Goal: Task Accomplishment & Management: Complete application form

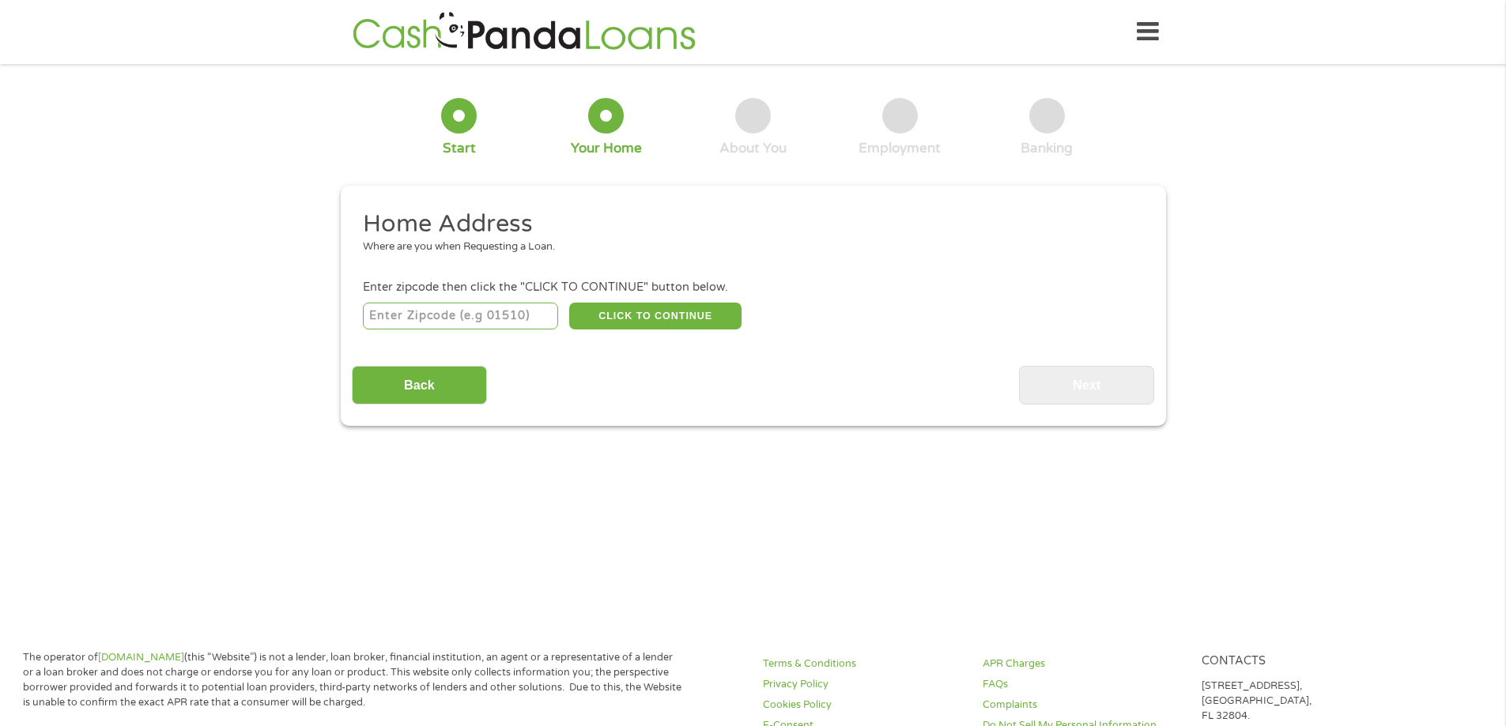
click at [451, 318] on input "number" at bounding box center [460, 316] width 195 height 27
type input "48126"
select select "[US_STATE]"
click at [685, 321] on button "CLICK TO CONTINUE" at bounding box center [655, 316] width 172 height 27
type input "48126"
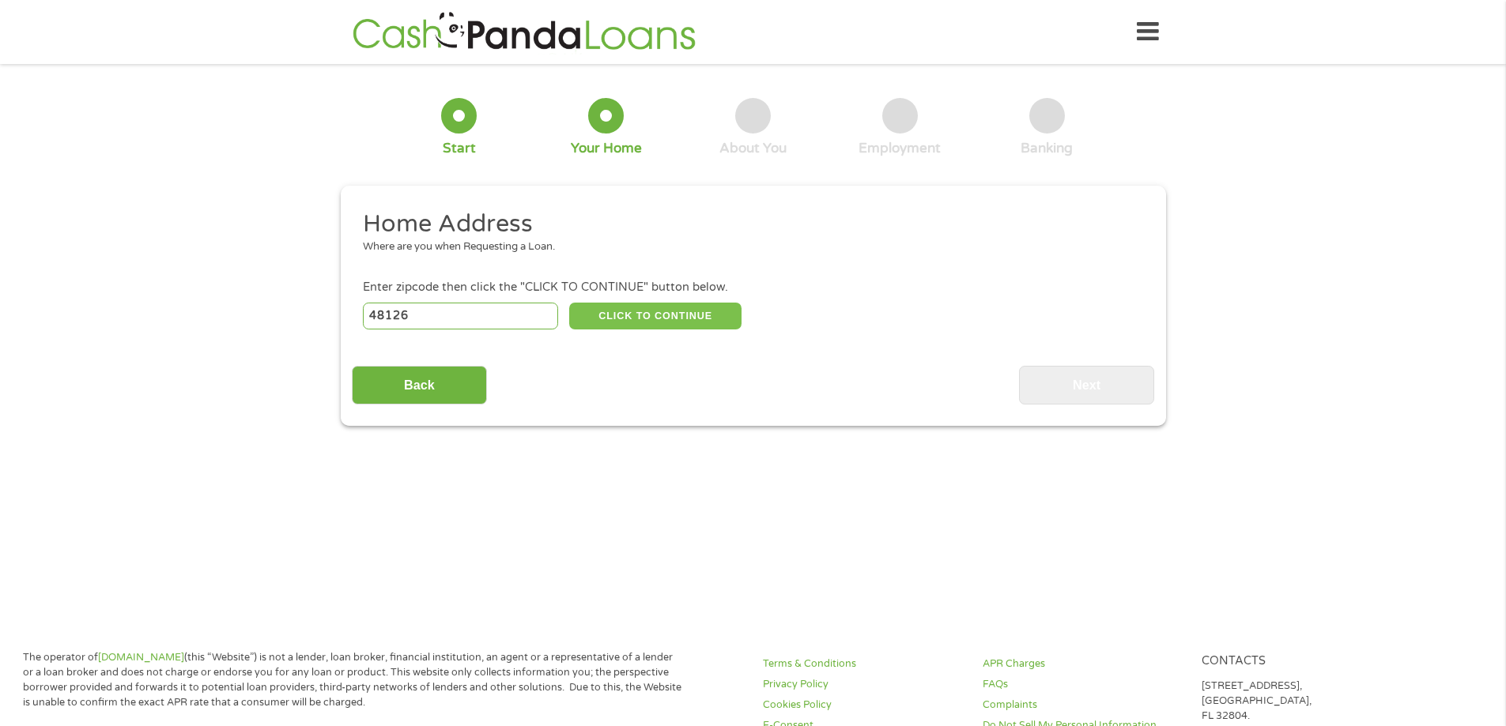
type input "Dearborn"
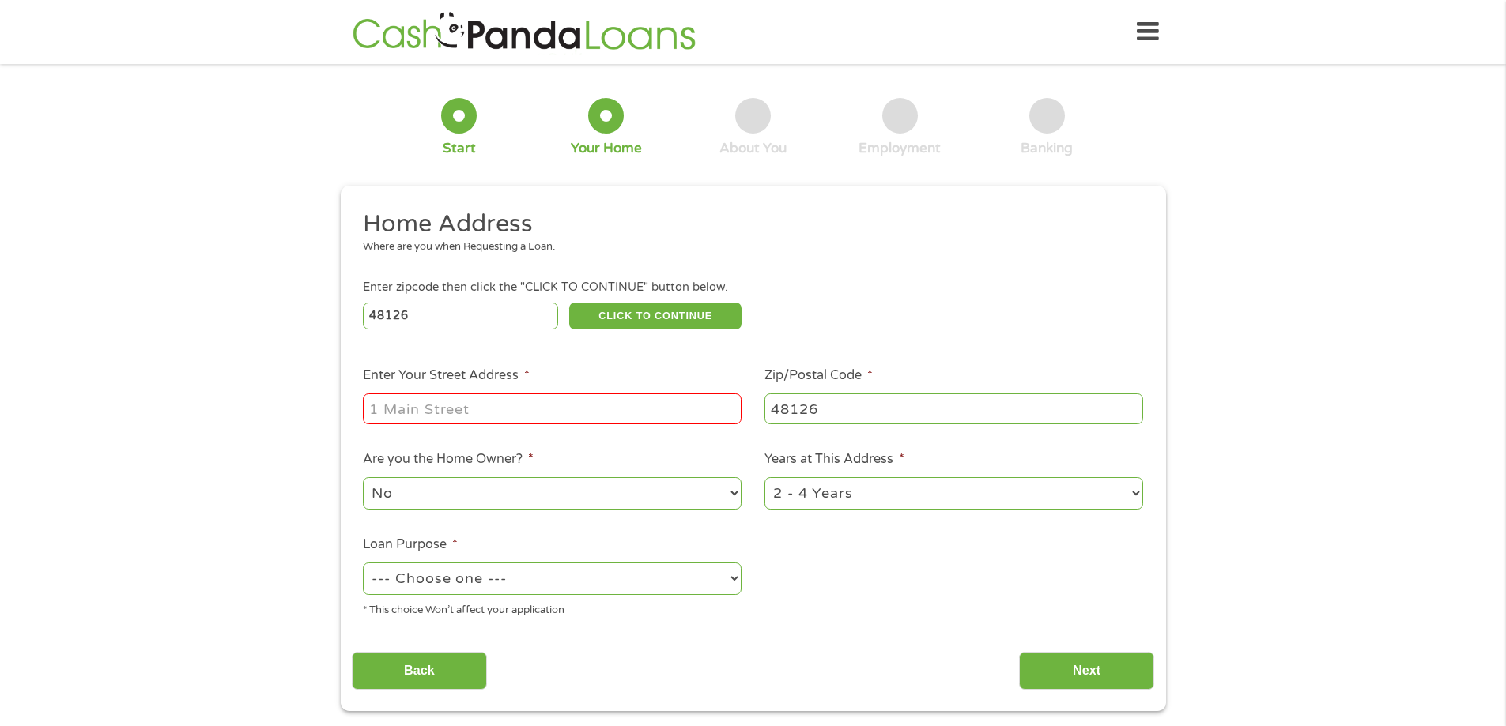
click at [613, 406] on input "Enter Your Street Address *" at bounding box center [552, 409] width 379 height 30
type input "[STREET_ADDRESS][PERSON_NAME]"
click at [719, 492] on select "No Yes" at bounding box center [552, 493] width 379 height 32
select select "yes"
click at [363, 477] on select "No Yes" at bounding box center [552, 493] width 379 height 32
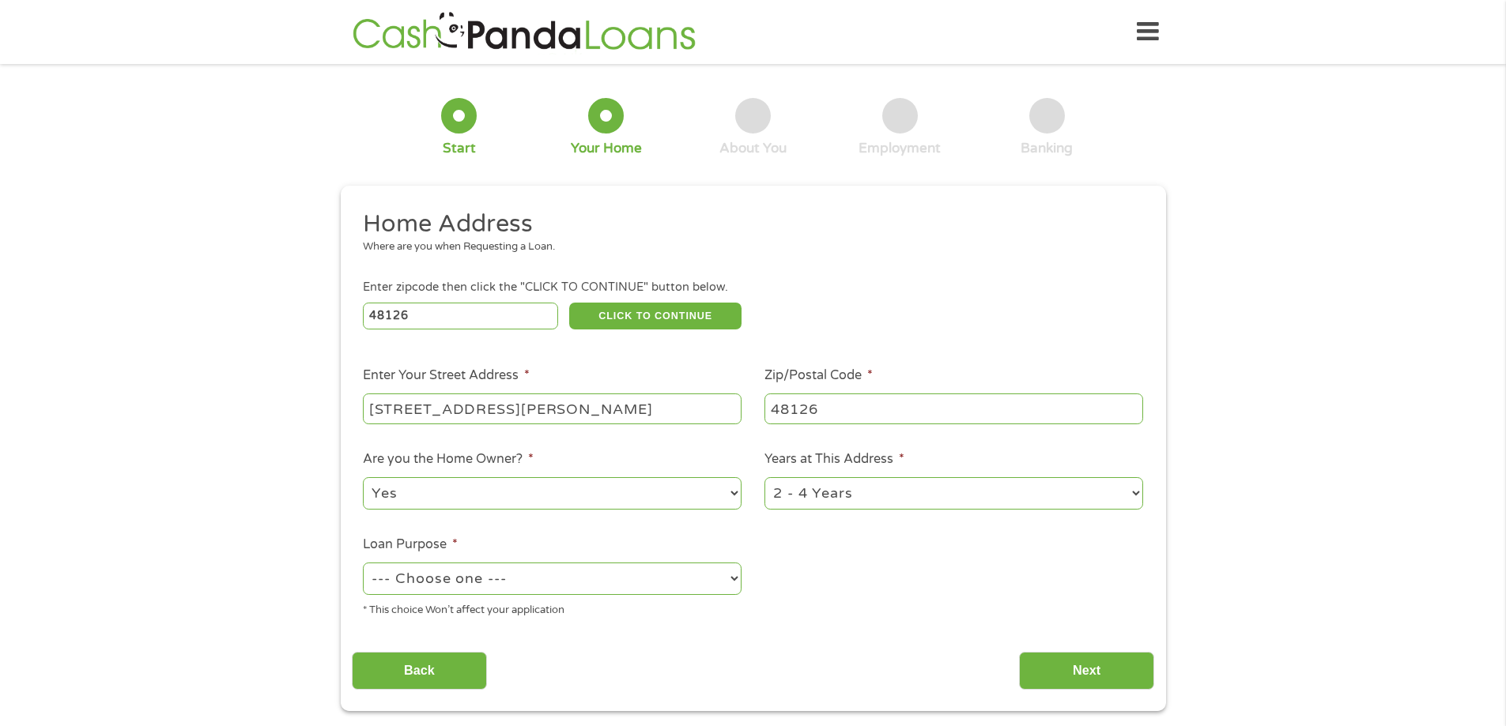
click at [1115, 495] on select "1 Year or less 1 - 2 Years 2 - 4 Years Over 4 Years" at bounding box center [953, 493] width 379 height 32
select select "60months"
click at [764, 477] on select "1 Year or less 1 - 2 Years 2 - 4 Years Over 4 Years" at bounding box center [953, 493] width 379 height 32
click at [739, 580] on select "--- Choose one --- Pay Bills Debt Consolidation Home Improvement Major Purchase…" at bounding box center [552, 579] width 379 height 32
select select "homeimprovement"
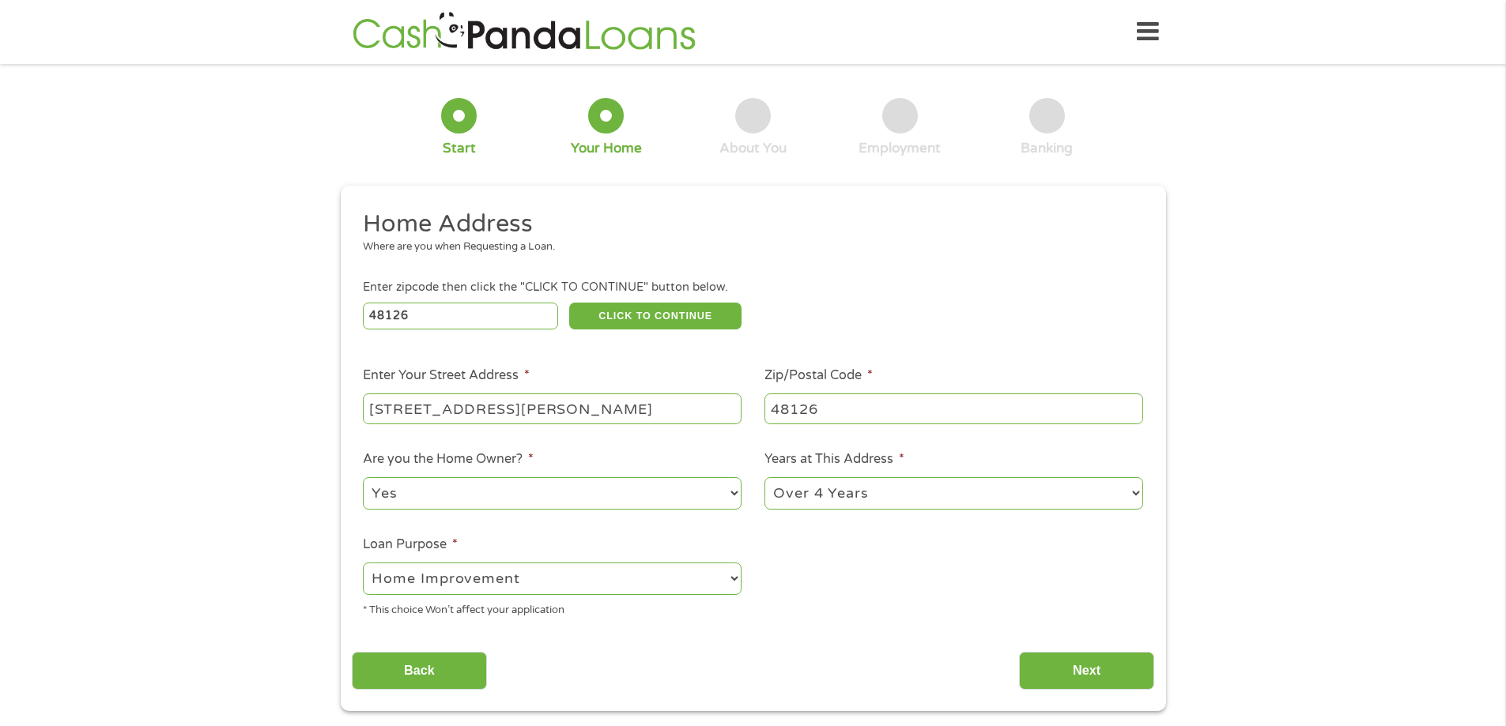
click at [363, 563] on select "--- Choose one --- Pay Bills Debt Consolidation Home Improvement Major Purchase…" at bounding box center [552, 579] width 379 height 32
click at [1090, 667] on input "Next" at bounding box center [1086, 671] width 135 height 39
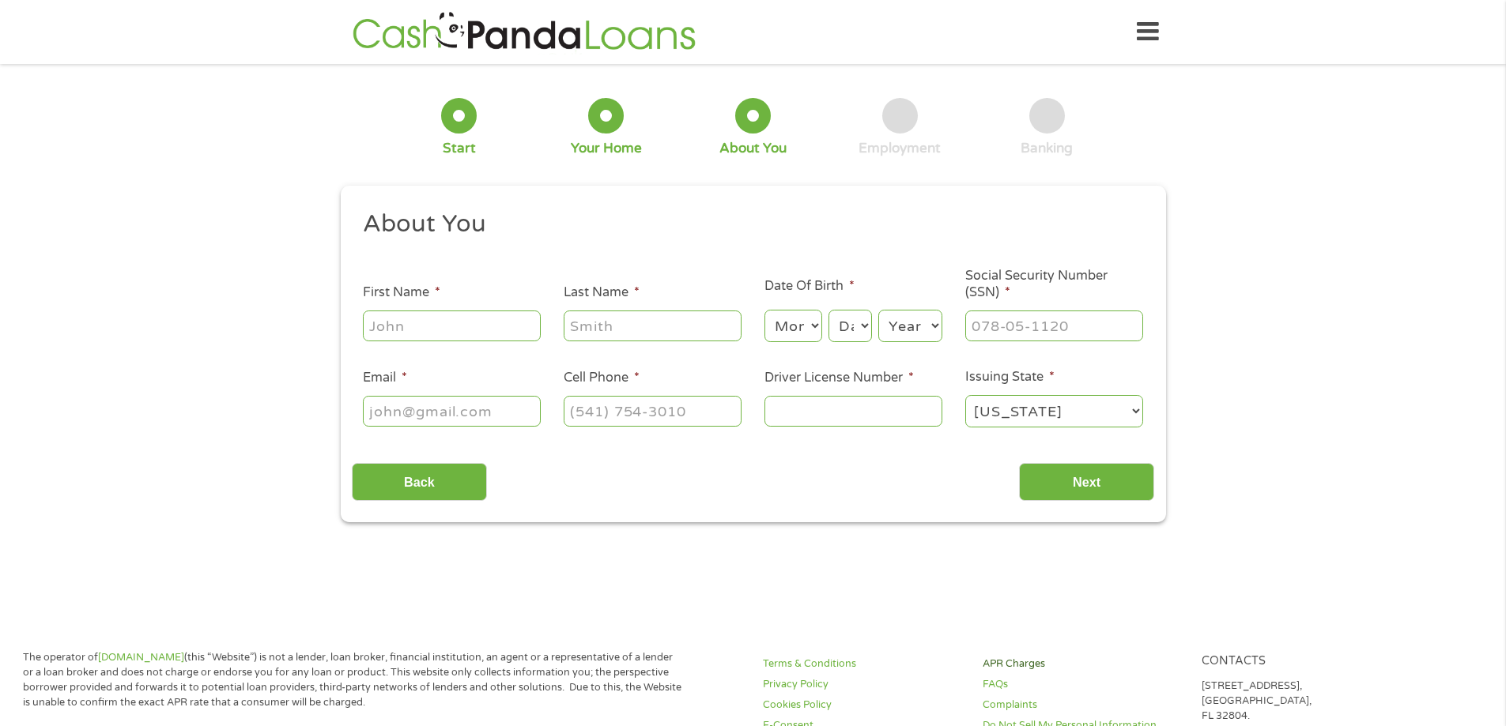
scroll to position [6, 6]
click at [421, 318] on input "First Name *" at bounding box center [452, 326] width 178 height 30
type input "Khadije"
type input "MUsa"
click at [813, 320] on select "Month 1 2 3 4 5 6 7 8 9 10 11 12" at bounding box center [793, 326] width 58 height 32
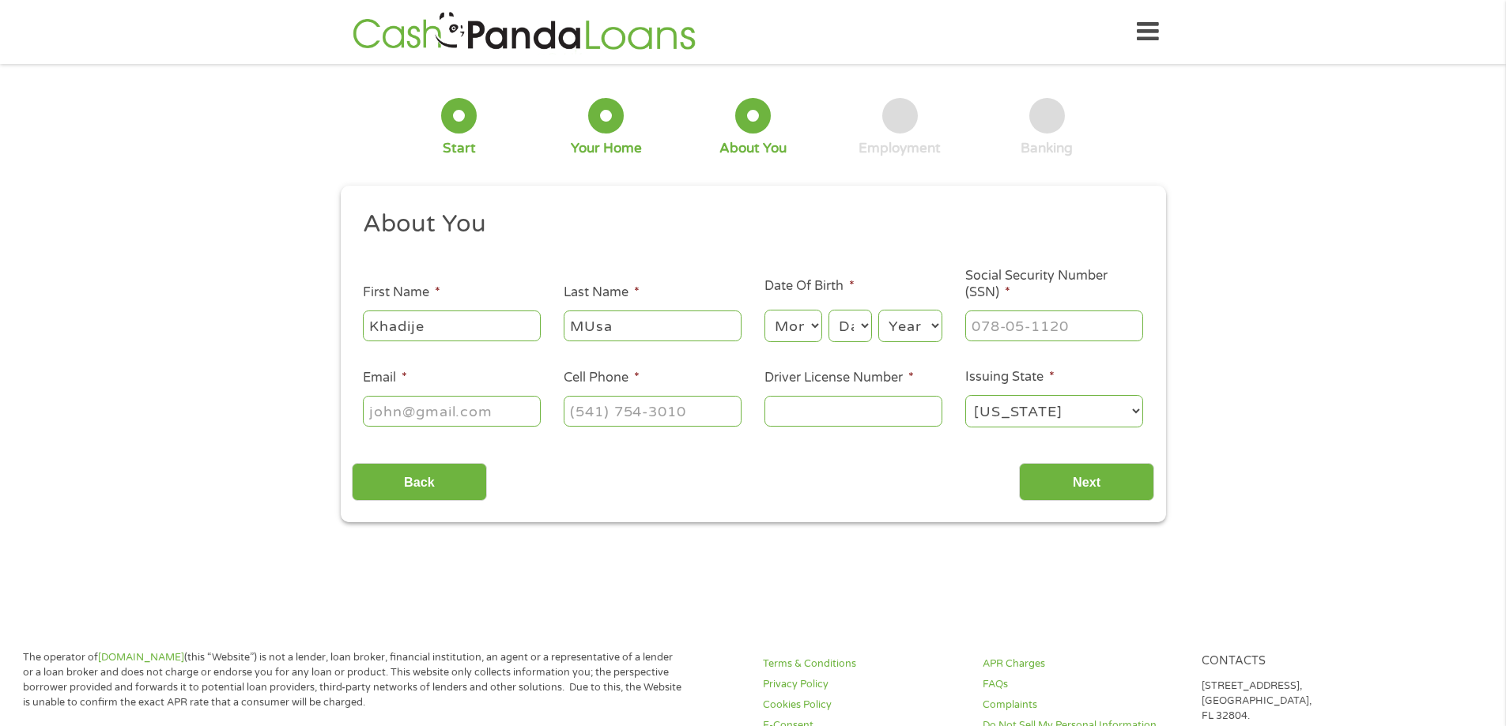
select select "12"
click at [764, 310] on select "Month 1 2 3 4 5 6 7 8 9 10 11 12" at bounding box center [793, 326] width 58 height 32
click at [861, 322] on select "Day 1 2 3 4 5 6 7 8 9 10 11 12 13 14 15 16 17 18 19 20 21 22 23 24 25 26 27 28 …" at bounding box center [849, 326] width 43 height 32
select select "14"
click at [828, 310] on select "Day 1 2 3 4 5 6 7 8 9 10 11 12 13 14 15 16 17 18 19 20 21 22 23 24 25 26 27 28 …" at bounding box center [849, 326] width 43 height 32
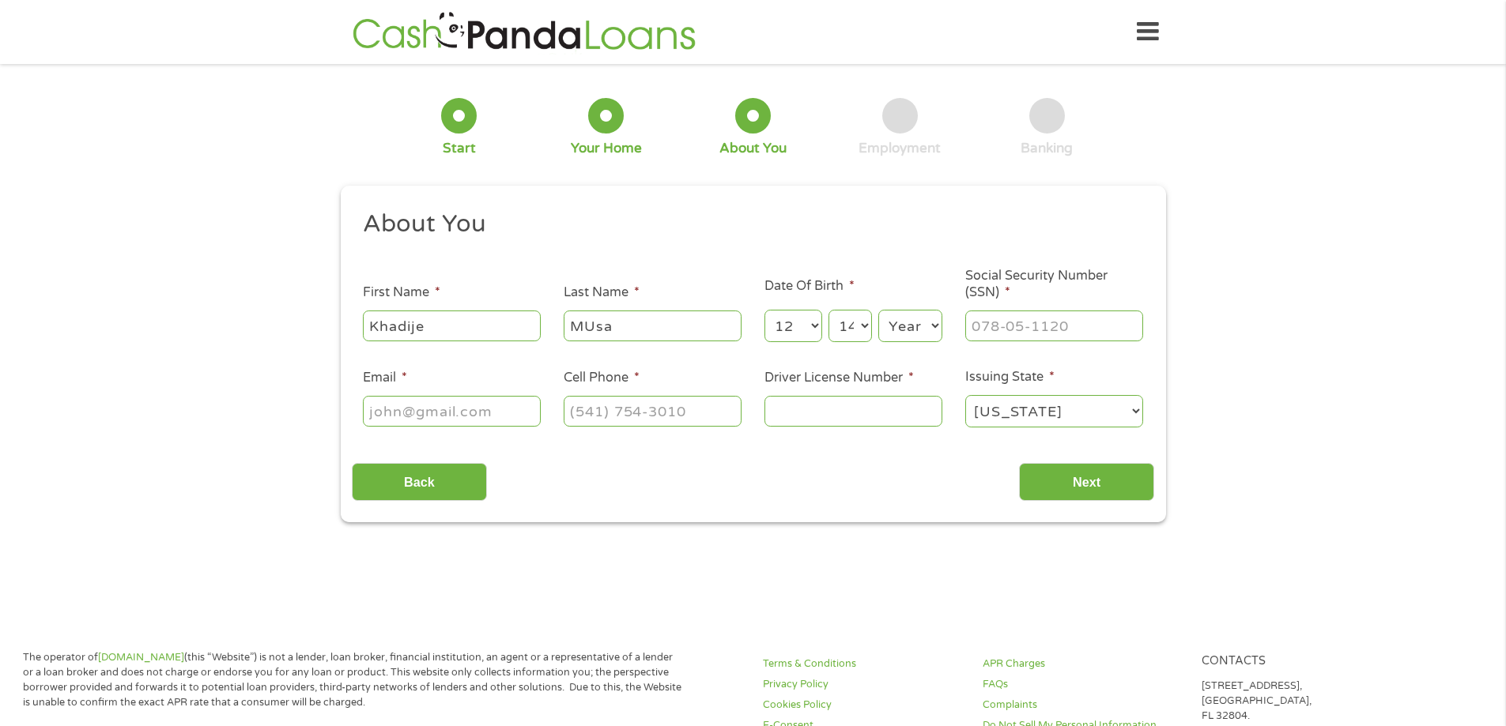
click at [926, 320] on select "Year [DATE] 2006 2005 2004 2003 2002 2001 2000 1999 1998 1997 1996 1995 1994 19…" at bounding box center [910, 326] width 64 height 32
select select "1947"
click at [878, 310] on select "Year [DATE] 2006 2005 2004 2003 2002 2001 2000 1999 1998 1997 1996 1995 1994 19…" at bounding box center [910, 326] width 64 height 32
click at [989, 319] on input "___-__-____" at bounding box center [1054, 326] width 178 height 30
type input "376-74-1861"
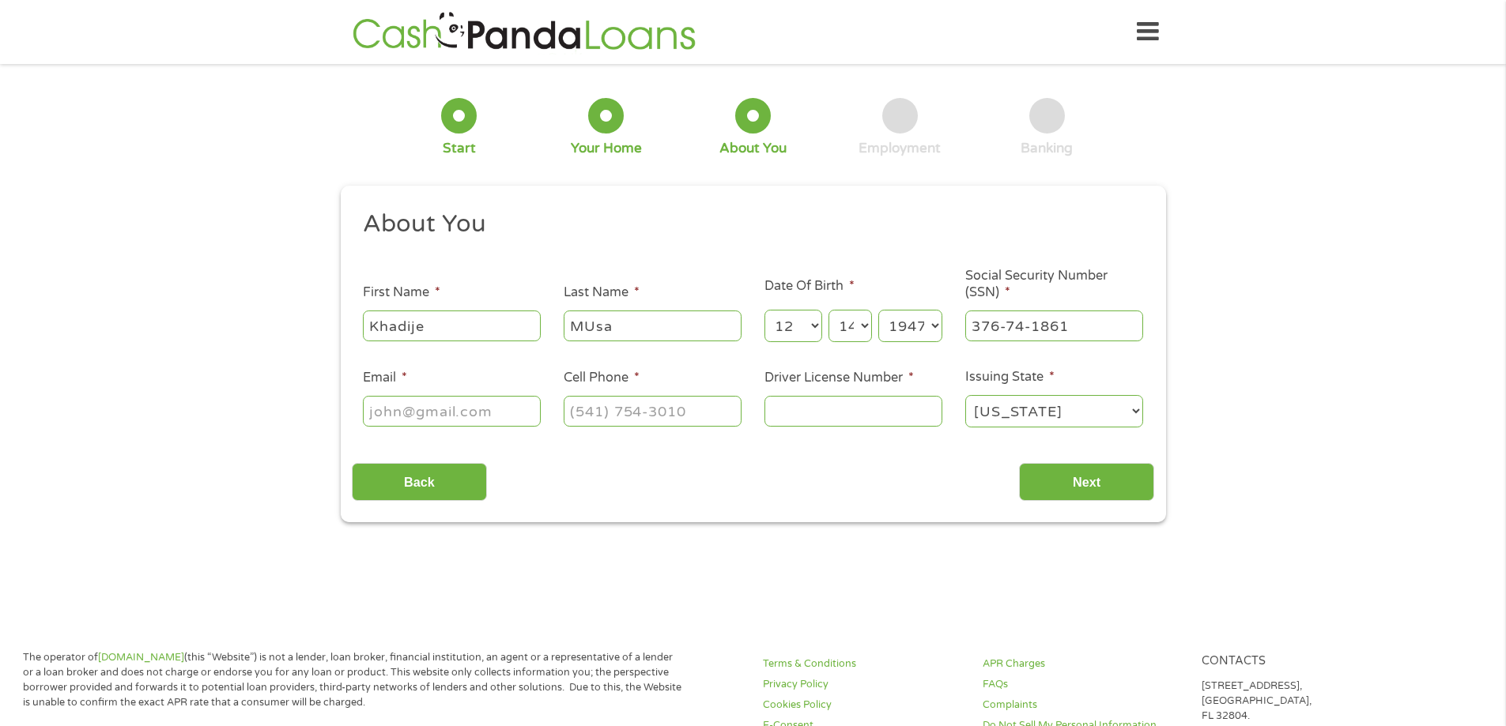
click at [421, 410] on input "Email *" at bounding box center [452, 411] width 178 height 30
type input "K"
type input "[EMAIL_ADDRESS][DOMAIN_NAME]"
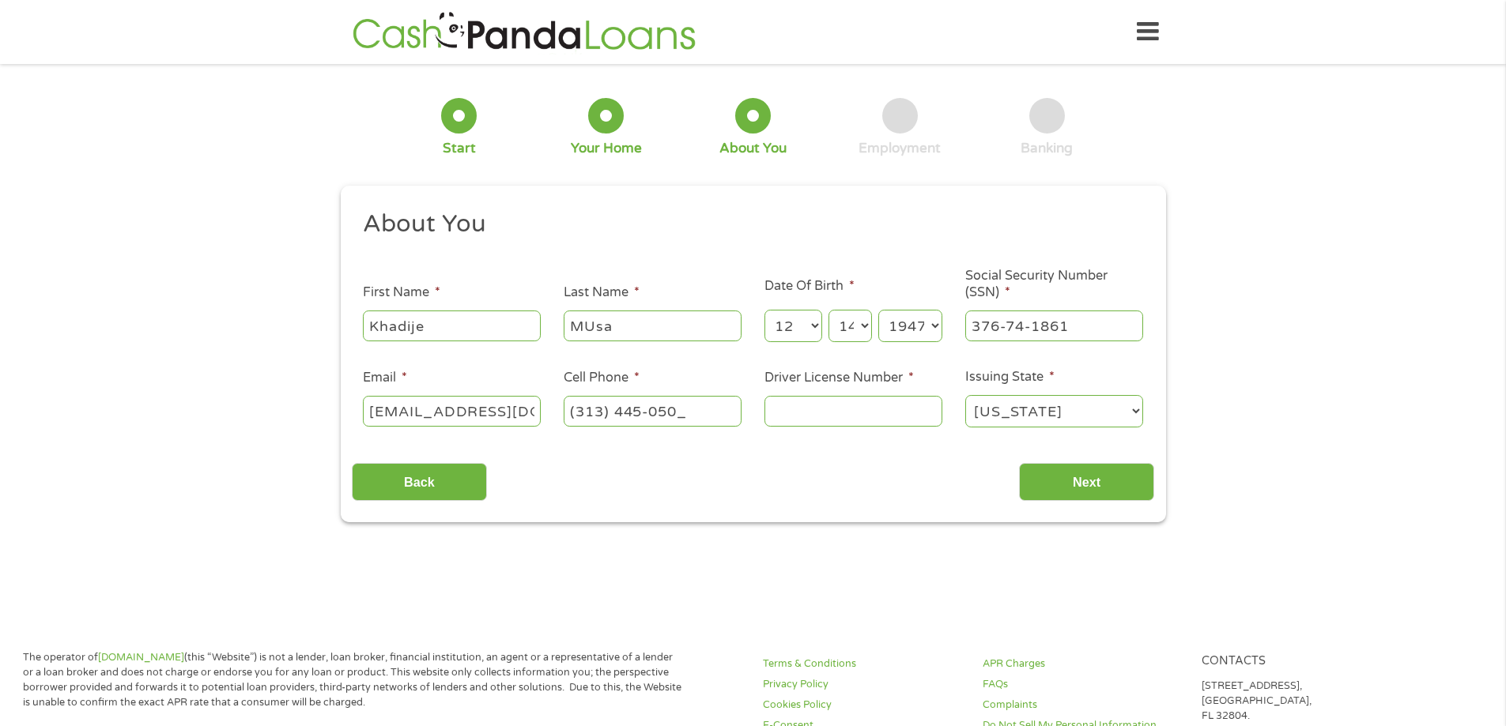
type input "[PHONE_NUMBER]"
click at [1134, 408] on select "[US_STATE] [US_STATE] [US_STATE] [US_STATE] [US_STATE] [US_STATE] [US_STATE] [U…" at bounding box center [1054, 411] width 178 height 32
click at [965, 395] on select "[US_STATE] [US_STATE] [US_STATE] [US_STATE] [US_STATE] [US_STATE] [US_STATE] [U…" at bounding box center [1054, 411] width 178 height 32
click at [849, 419] on input "Driver License Number *" at bounding box center [853, 411] width 178 height 30
type input "584326854"
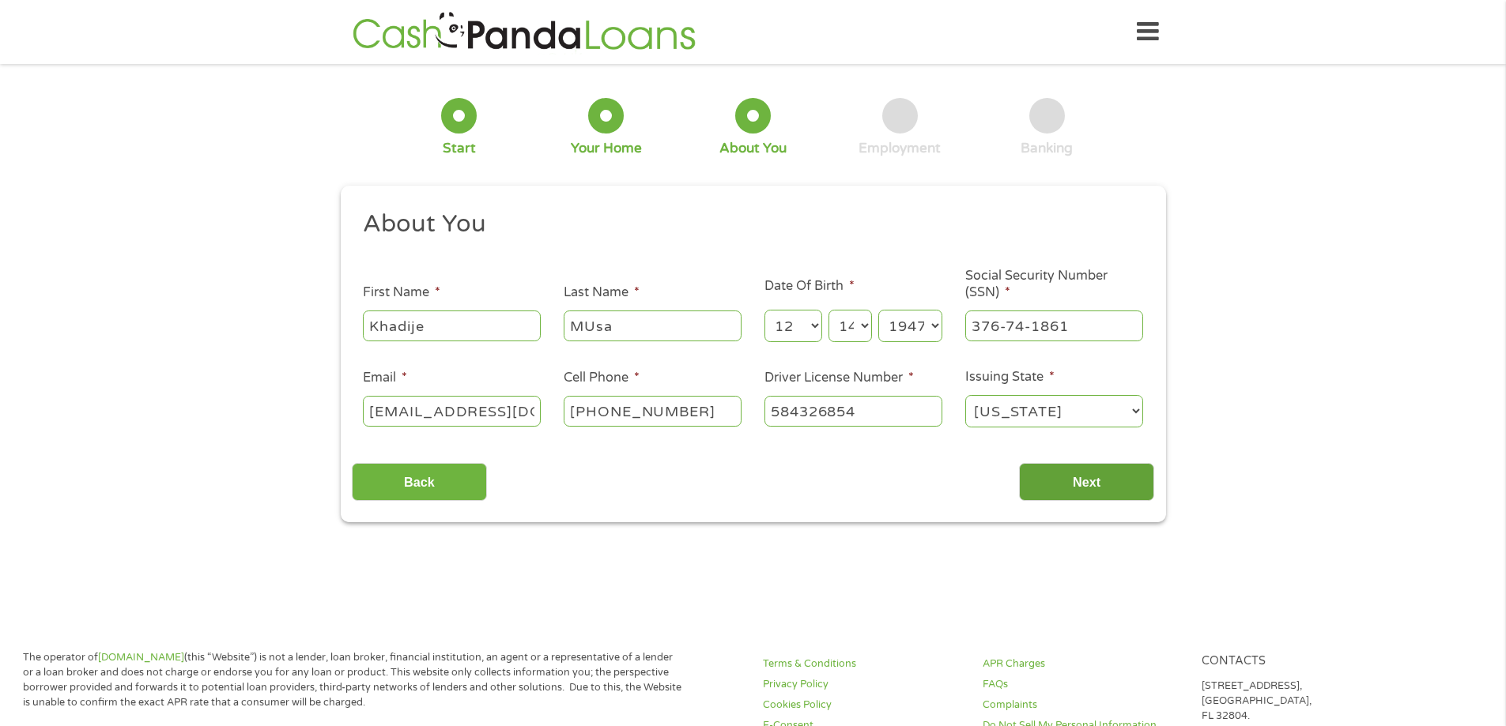
click at [1113, 480] on input "Next" at bounding box center [1086, 482] width 135 height 39
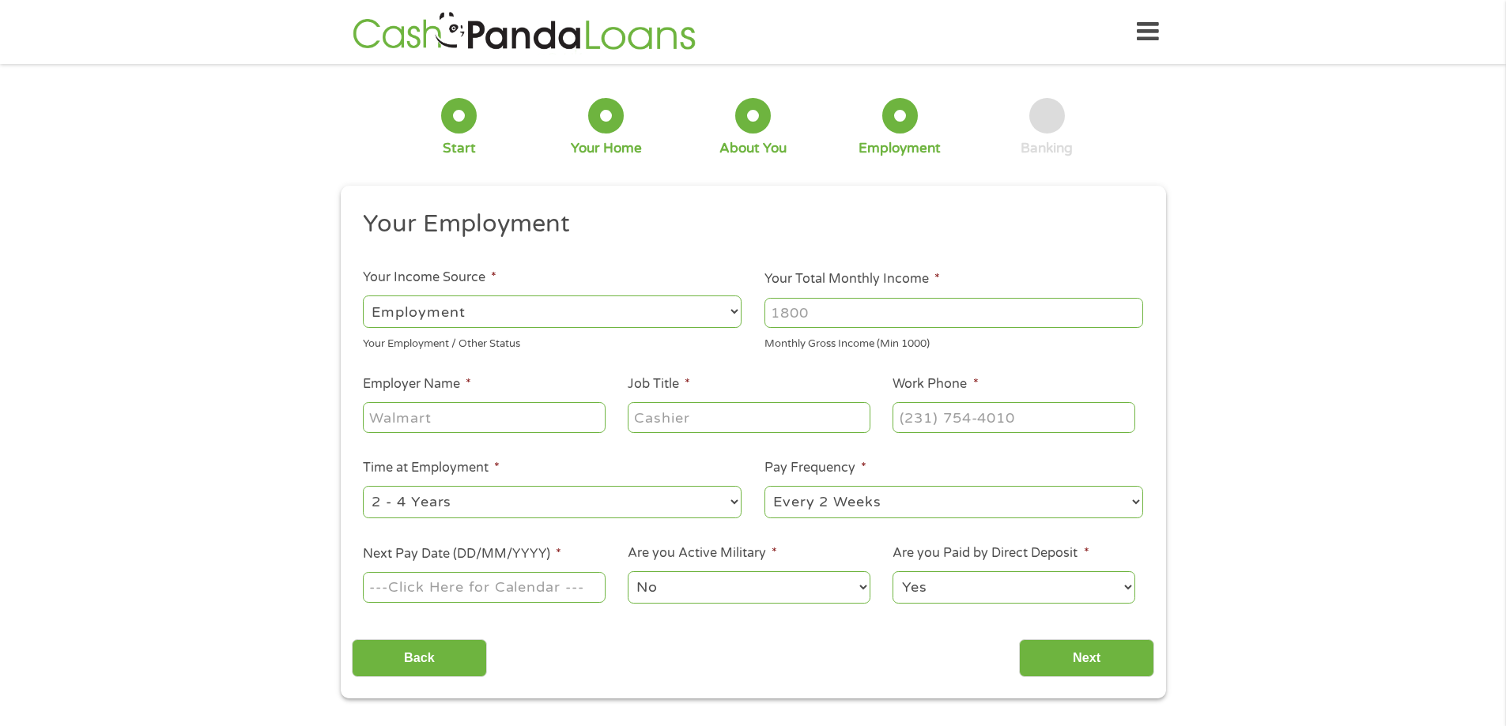
scroll to position [6, 6]
click at [734, 307] on select "--- Choose one --- Employment [DEMOGRAPHIC_DATA] Benefits" at bounding box center [552, 312] width 379 height 32
select select "benefits"
click at [363, 296] on select "--- Choose one --- Employment [DEMOGRAPHIC_DATA] Benefits" at bounding box center [552, 312] width 379 height 32
type input "Other"
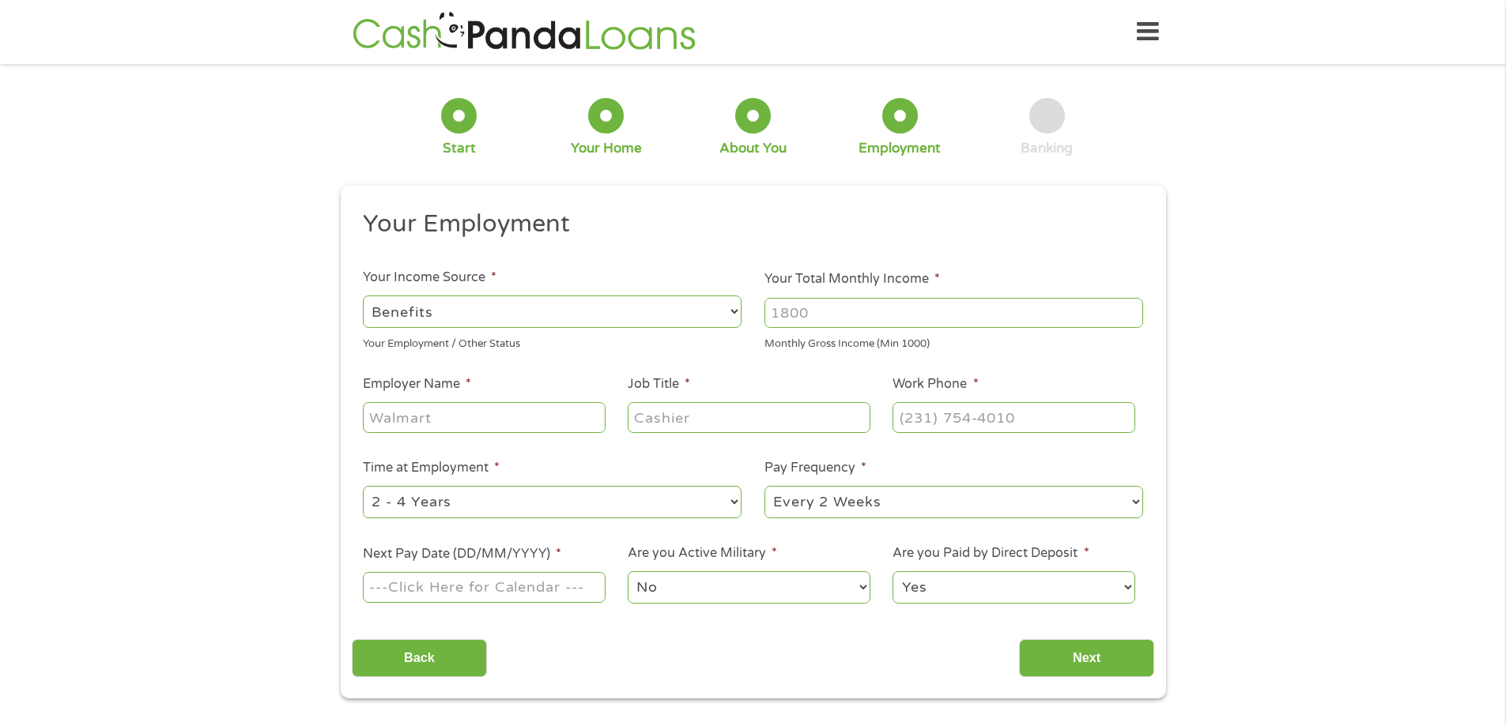
type input "[PHONE_NUMBER]"
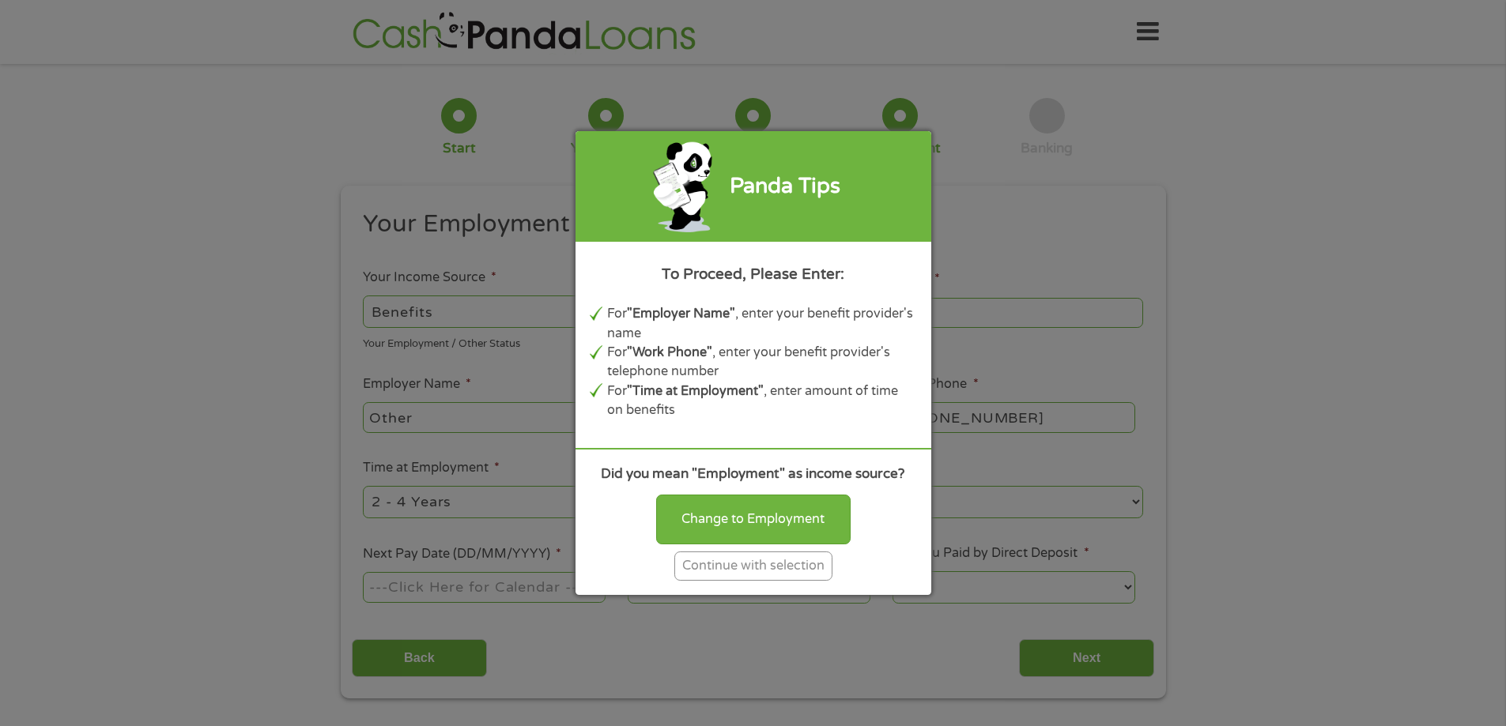
click at [744, 575] on div "Continue with selection" at bounding box center [753, 566] width 158 height 29
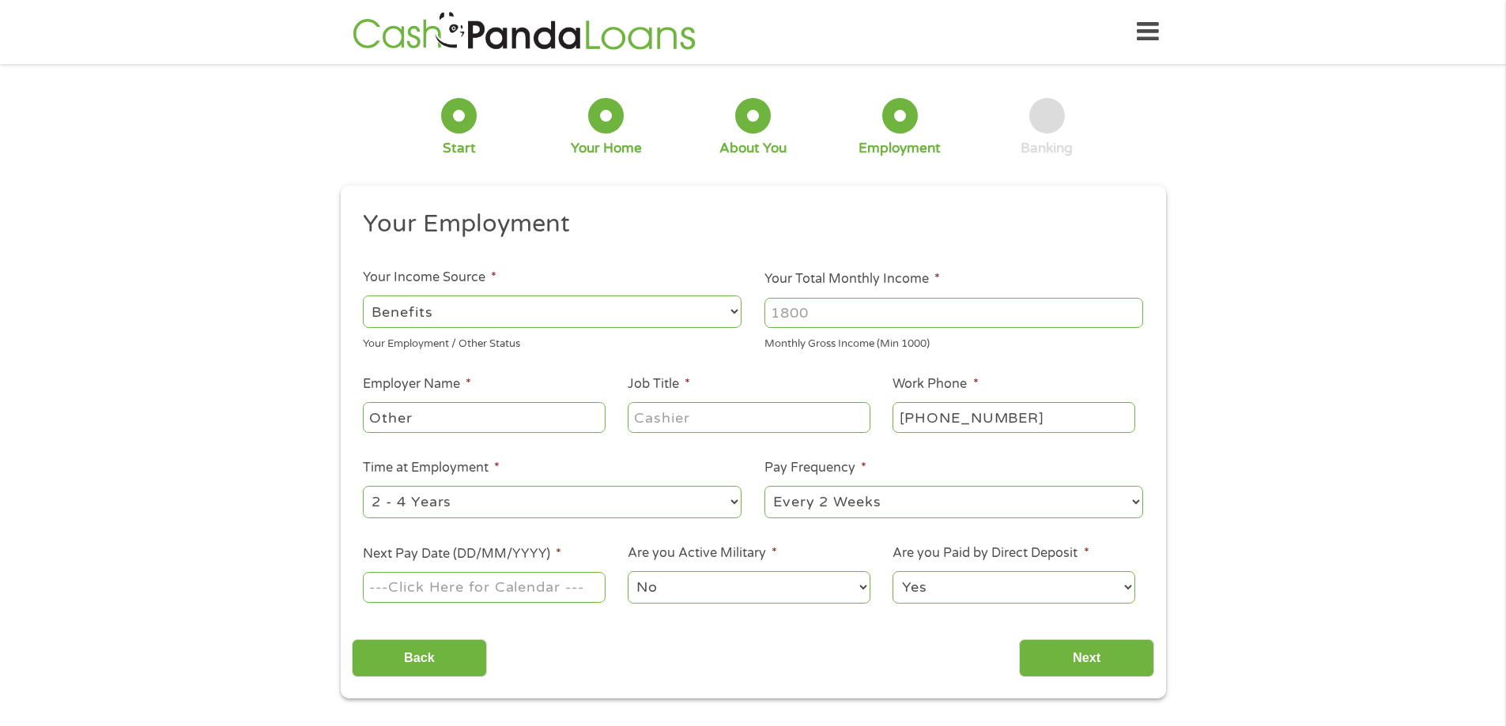
click at [847, 310] on input "Your Total Monthly Income *" at bounding box center [953, 313] width 379 height 30
type input "1636"
drag, startPoint x: 448, startPoint y: 412, endPoint x: 334, endPoint y: 409, distance: 114.7
click at [334, 409] on div "1 Start 2 Your Home 3 About You 4 Employment 5 Banking 6 This field is hidden w…" at bounding box center [753, 387] width 854 height 624
type input "SOCIAL SECURITY"
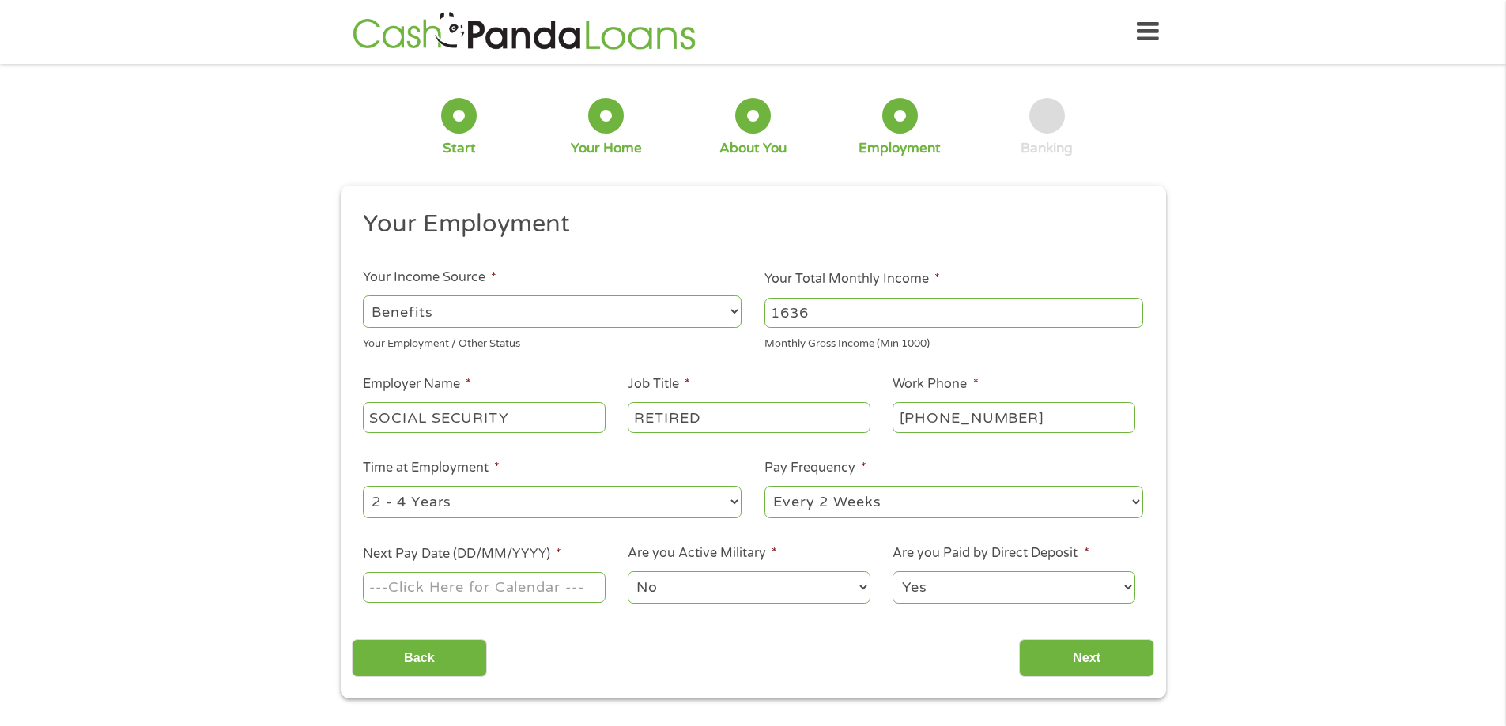
type input "RETIRED"
type input "(800) 772-____"
type input "[PHONE_NUMBER]"
click at [734, 504] on select "--- Choose one --- 1 Year or less 1 - 2 Years 2 - 4 Years Over 4 Years" at bounding box center [552, 502] width 379 height 32
select select "60months"
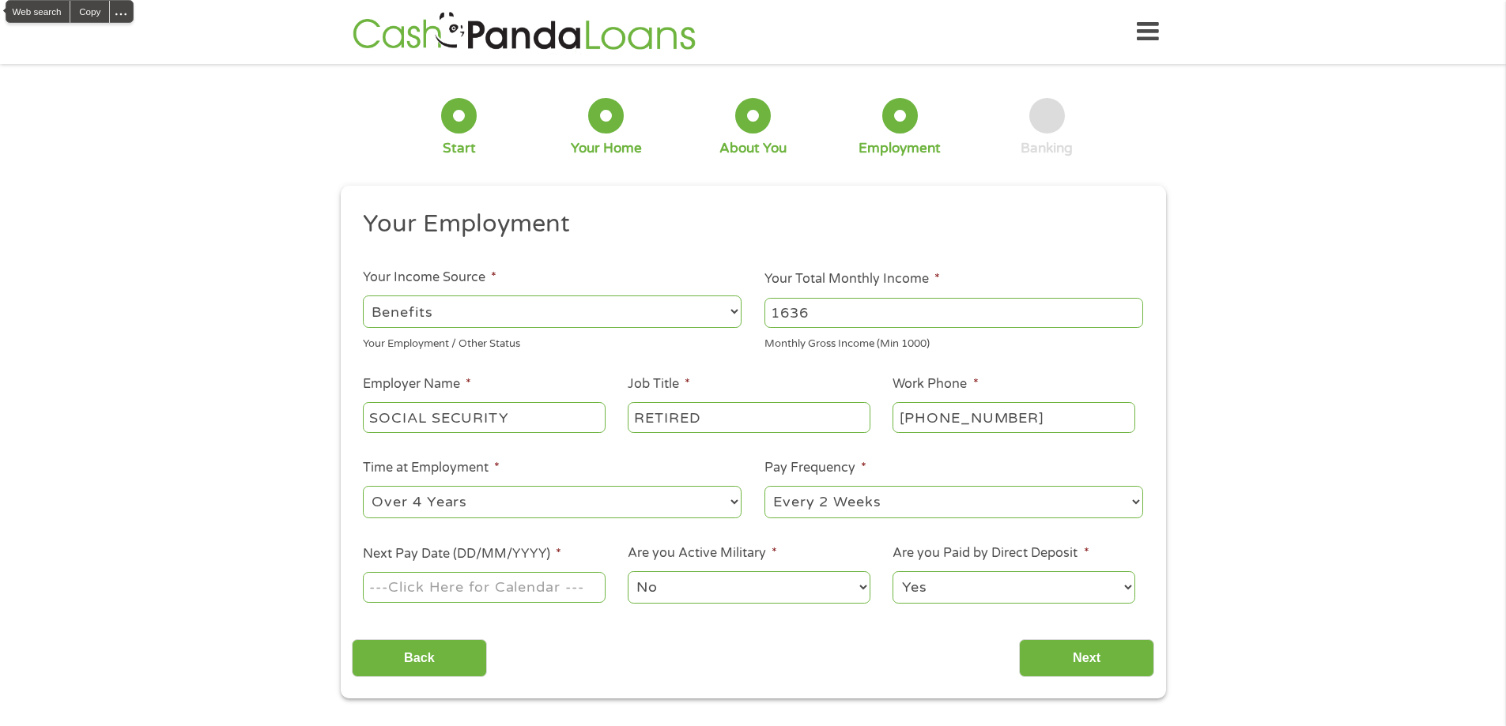
click at [363, 486] on select "--- Choose one --- 1 Year or less 1 - 2 Years 2 - 4 Years Over 4 Years" at bounding box center [552, 502] width 379 height 32
click at [1127, 503] on select "--- Choose one --- Every 2 Weeks Every Week Monthly Semi-Monthly" at bounding box center [953, 502] width 379 height 32
select select "monthly"
click at [764, 486] on select "--- Choose one --- Every 2 Weeks Every Week Monthly Semi-Monthly" at bounding box center [953, 502] width 379 height 32
click at [541, 587] on input "Next Pay Date (DD/MM/YYYY) *" at bounding box center [484, 587] width 242 height 30
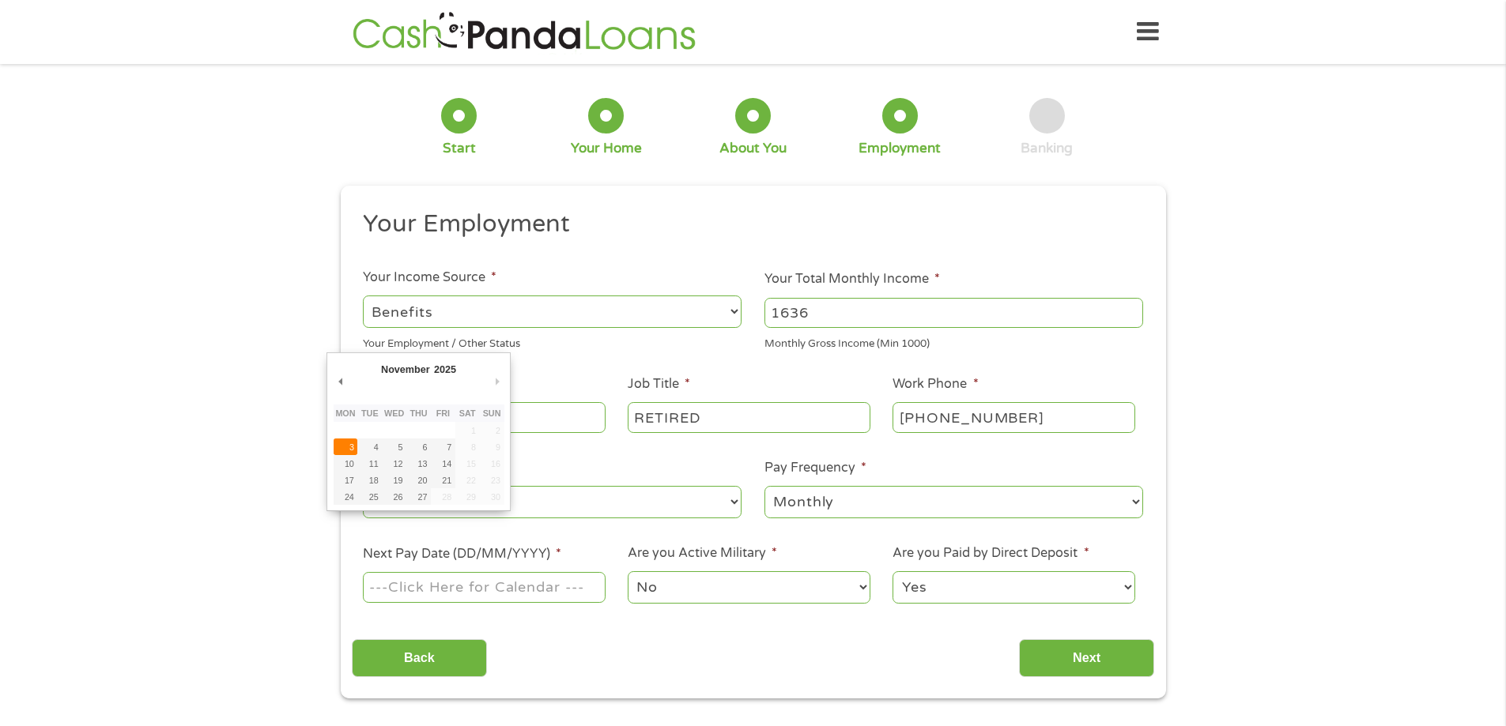
type input "[DATE]"
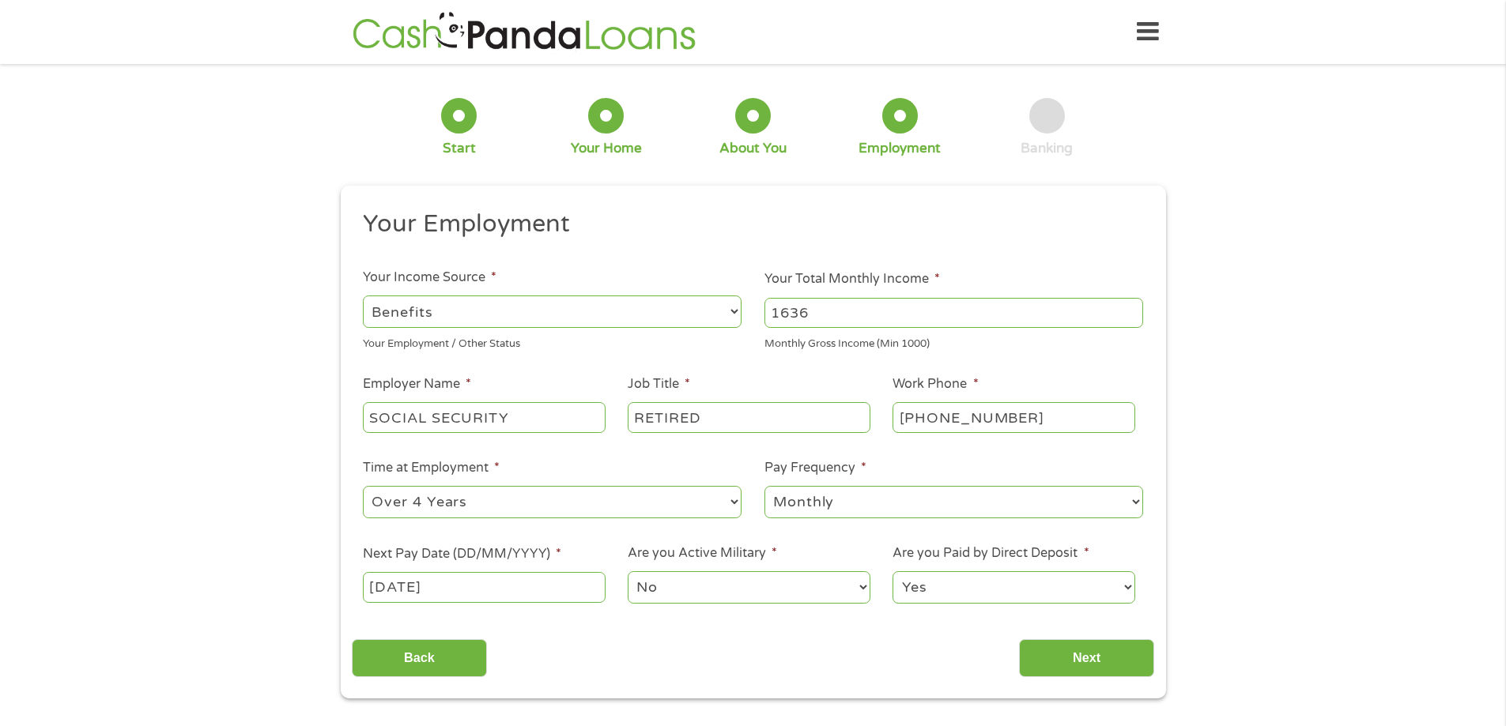
click at [852, 584] on select "No Yes" at bounding box center [749, 587] width 242 height 32
click at [1097, 658] on input "Next" at bounding box center [1086, 658] width 135 height 39
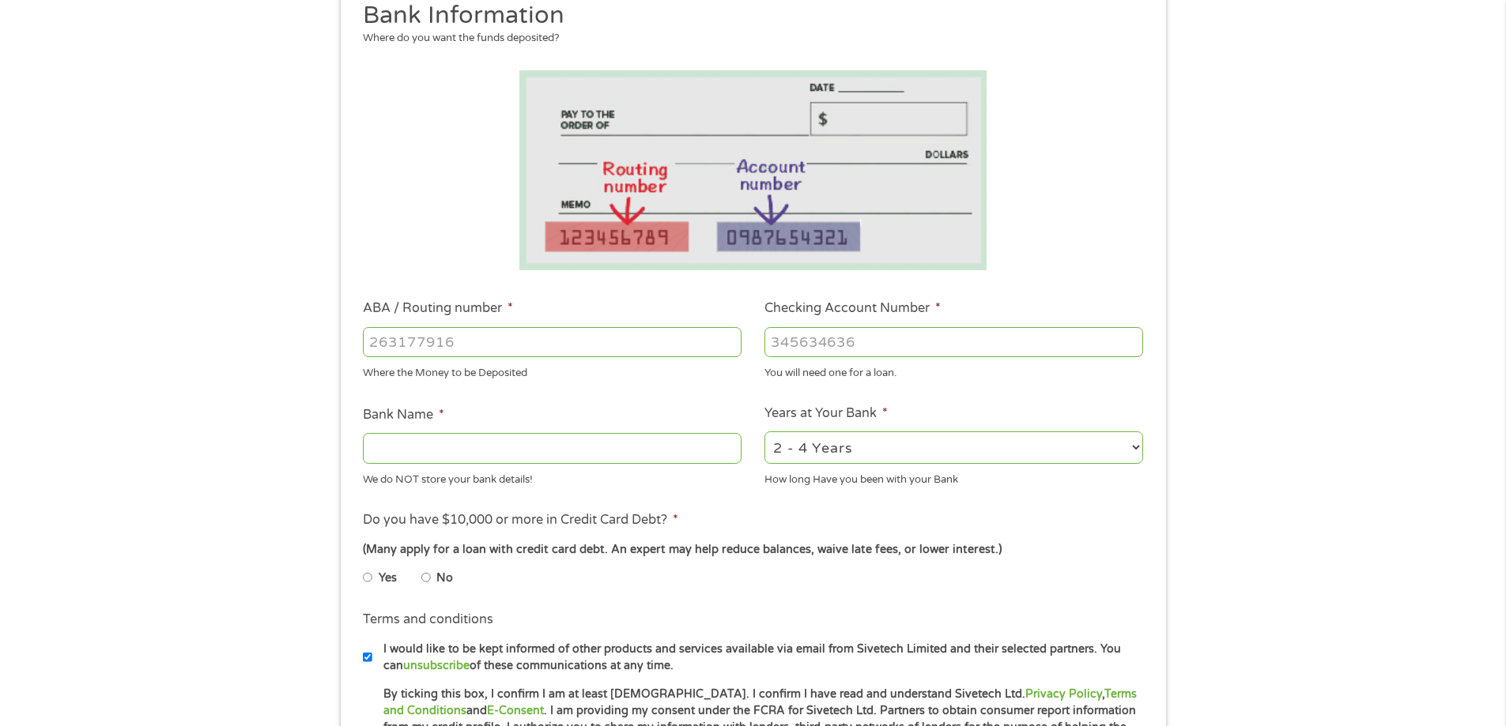
scroll to position [316, 0]
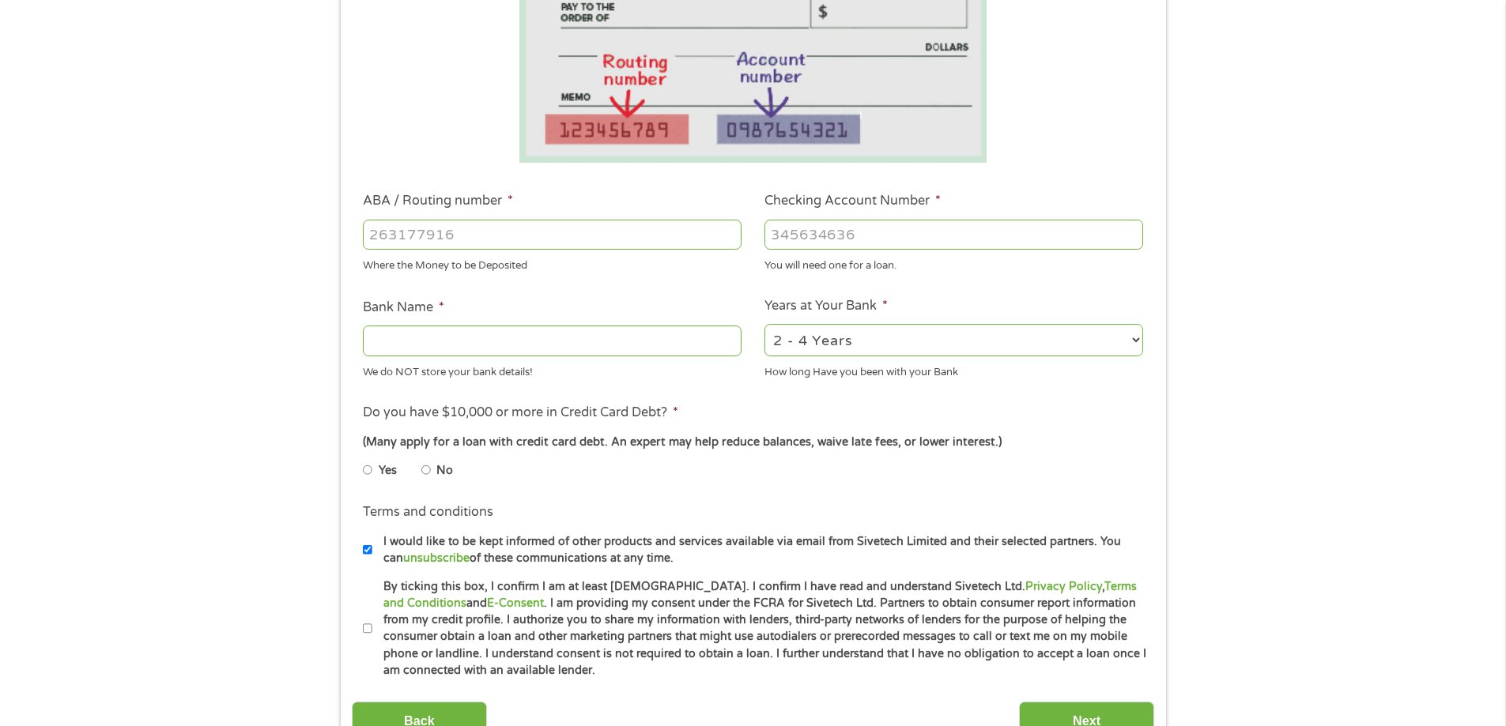
drag, startPoint x: 444, startPoint y: 234, endPoint x: 455, endPoint y: 219, distance: 18.7
click at [455, 217] on div at bounding box center [552, 235] width 379 height 36
type input "072405455"
type input "FIFTH THIRD BANK"
type input "072405455"
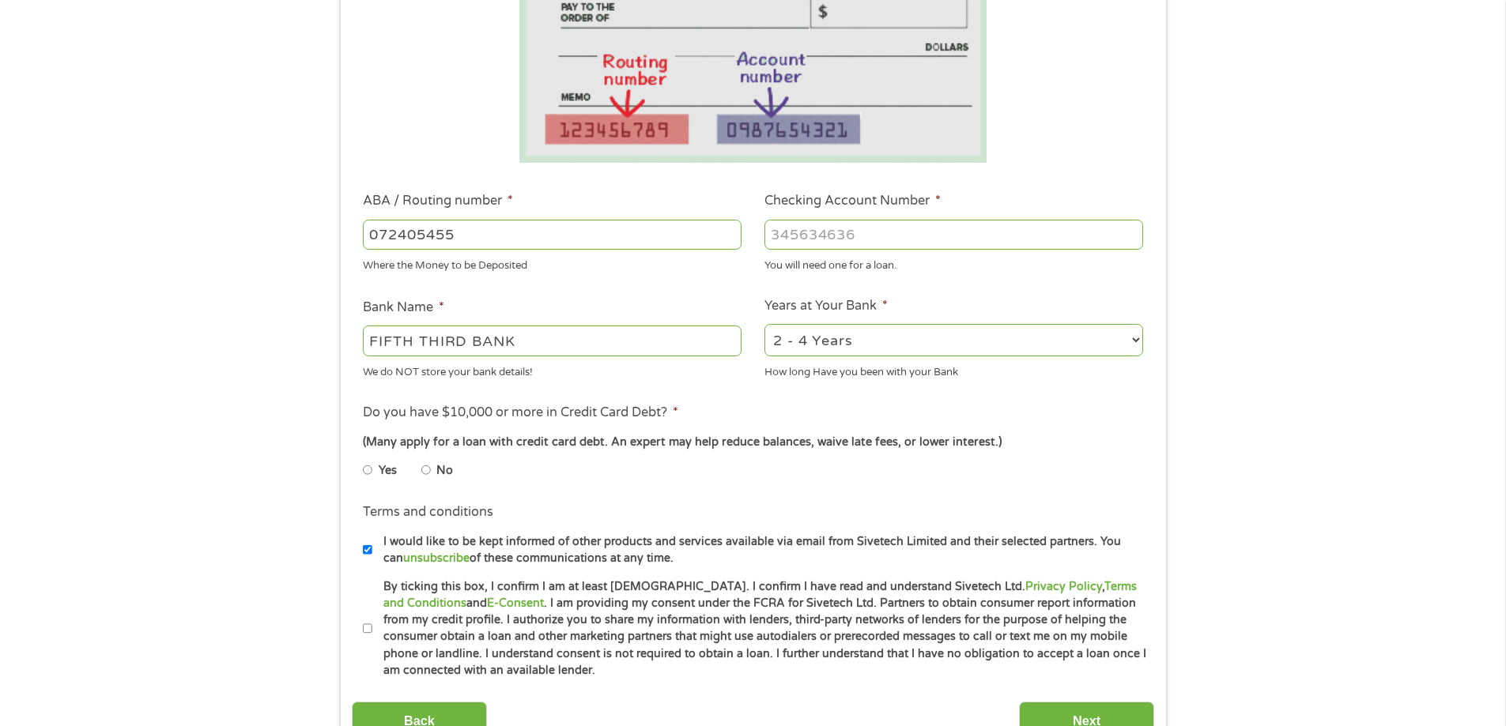
click at [960, 226] on input "Checking Account Number *" at bounding box center [953, 235] width 379 height 30
type input "7913429986"
click at [1123, 339] on select "2 - 4 Years 6 - 12 Months 1 - 2 Years Over 4 Years" at bounding box center [953, 340] width 379 height 32
select select "60months"
click at [764, 324] on select "2 - 4 Years 6 - 12 Months 1 - 2 Years Over 4 Years" at bounding box center [953, 340] width 379 height 32
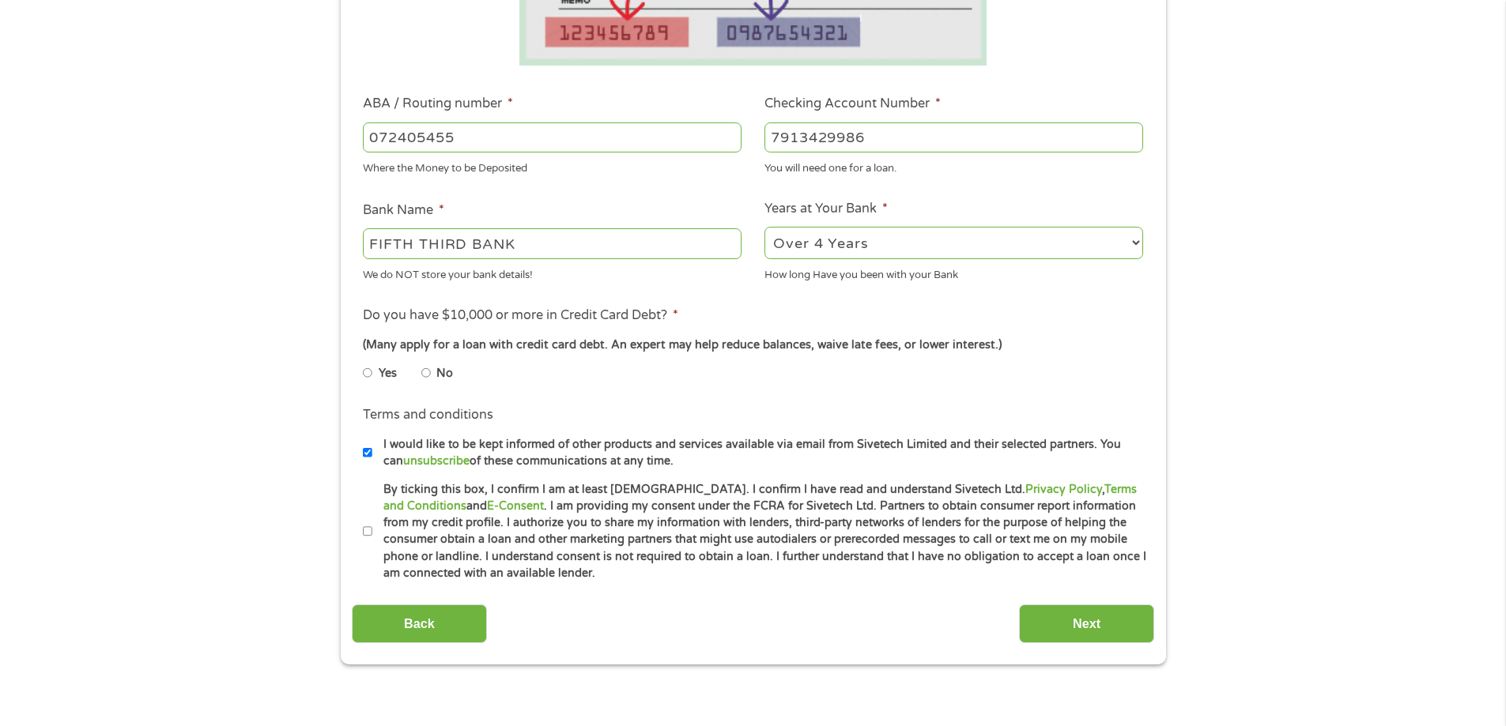
scroll to position [474, 0]
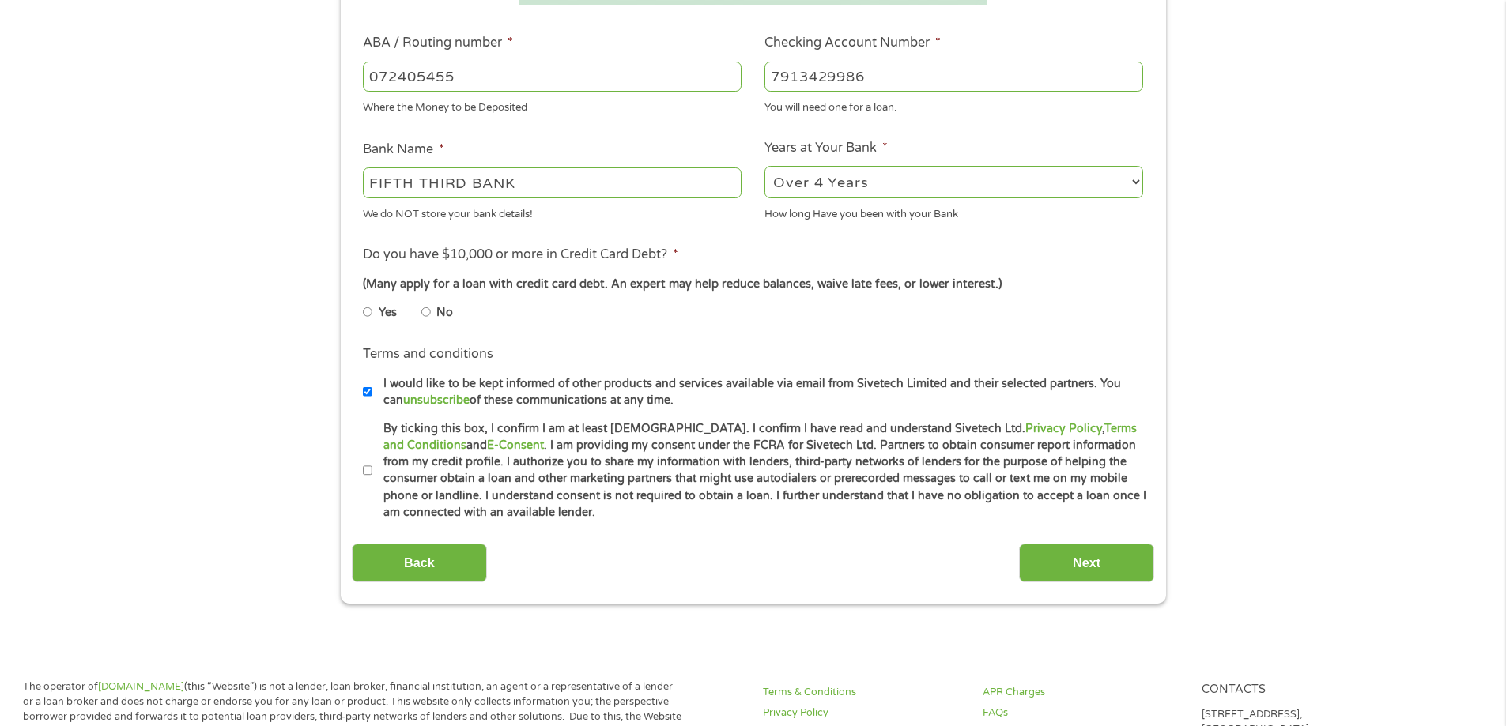
click at [428, 310] on input "No" at bounding box center [425, 312] width 9 height 25
radio input "true"
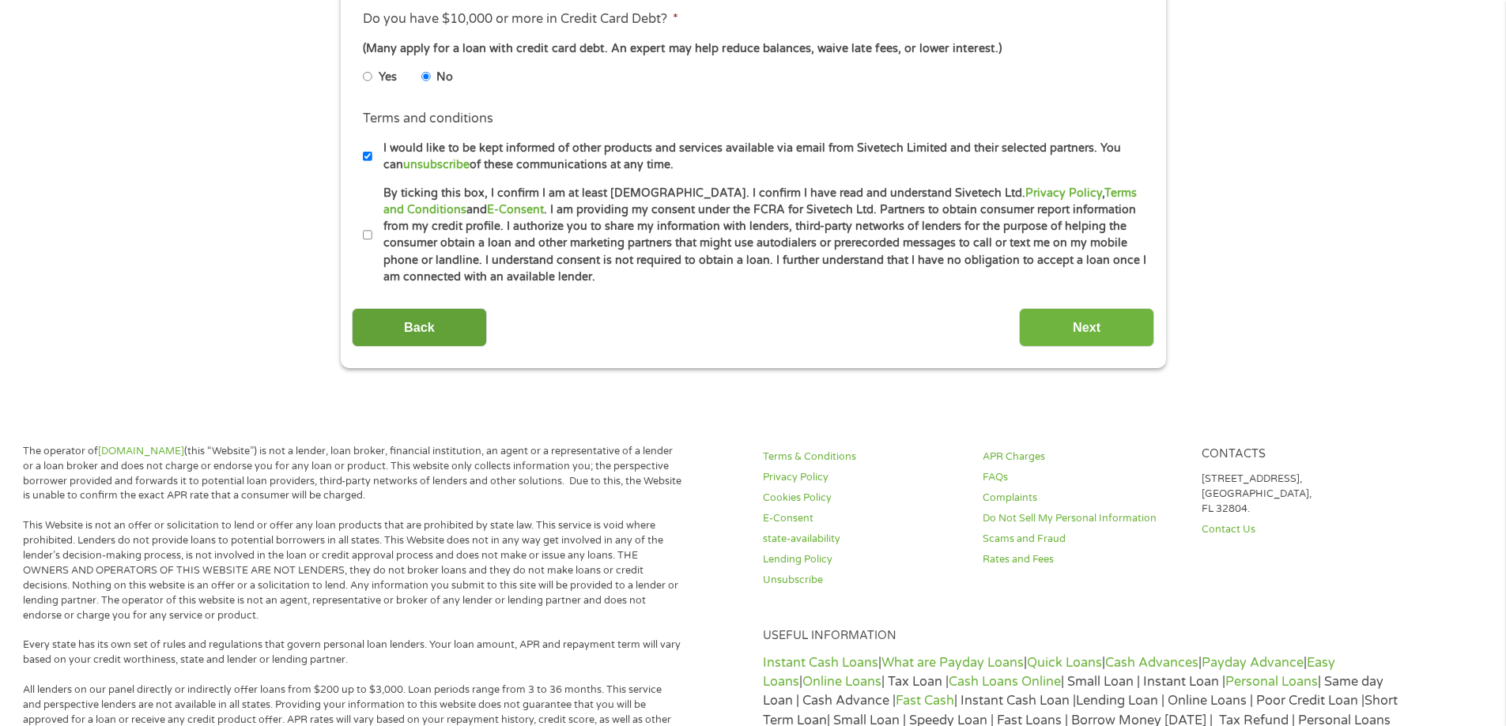
scroll to position [711, 0]
click at [371, 231] on input "By ticking this box, I confirm I am at least [DEMOGRAPHIC_DATA]. I confirm I ha…" at bounding box center [367, 233] width 9 height 25
checkbox input "true"
click at [1115, 323] on input "Next" at bounding box center [1086, 326] width 135 height 39
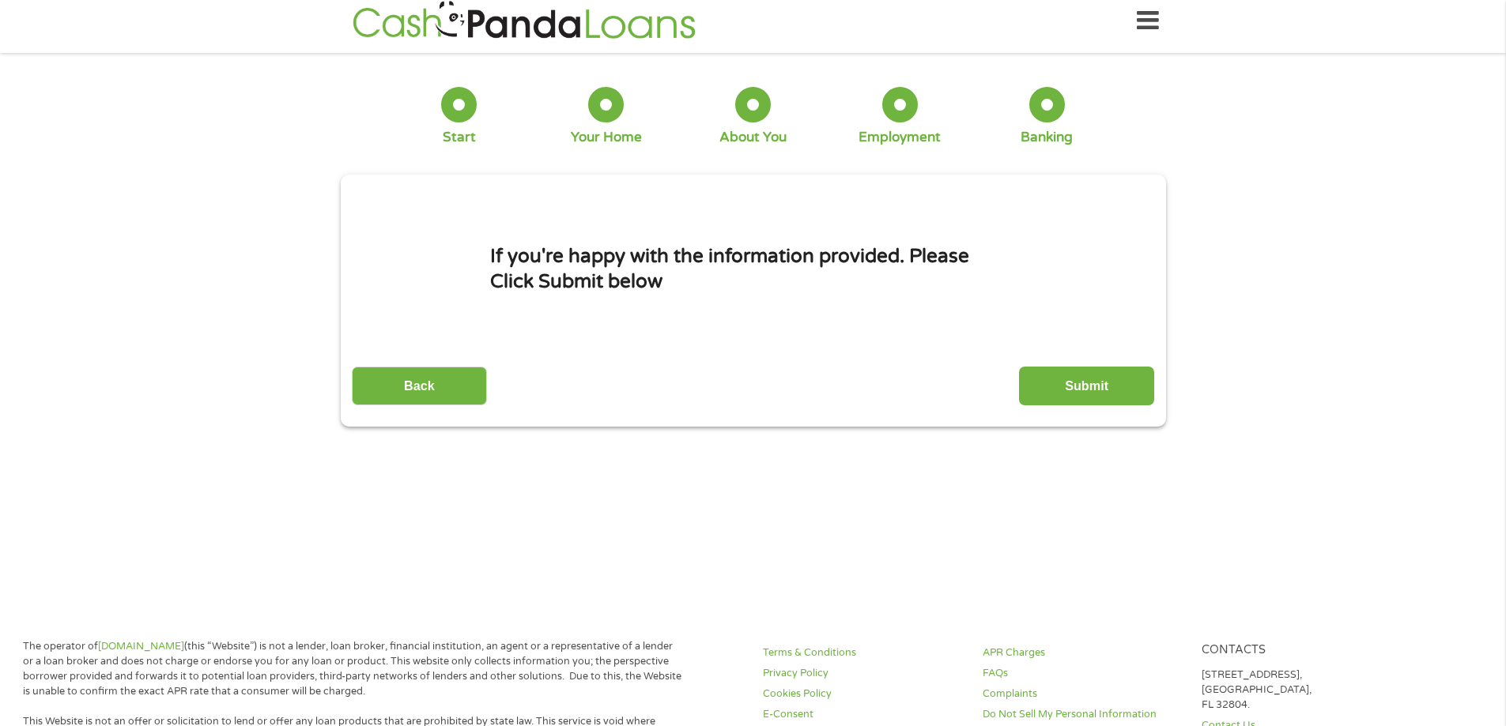
scroll to position [0, 0]
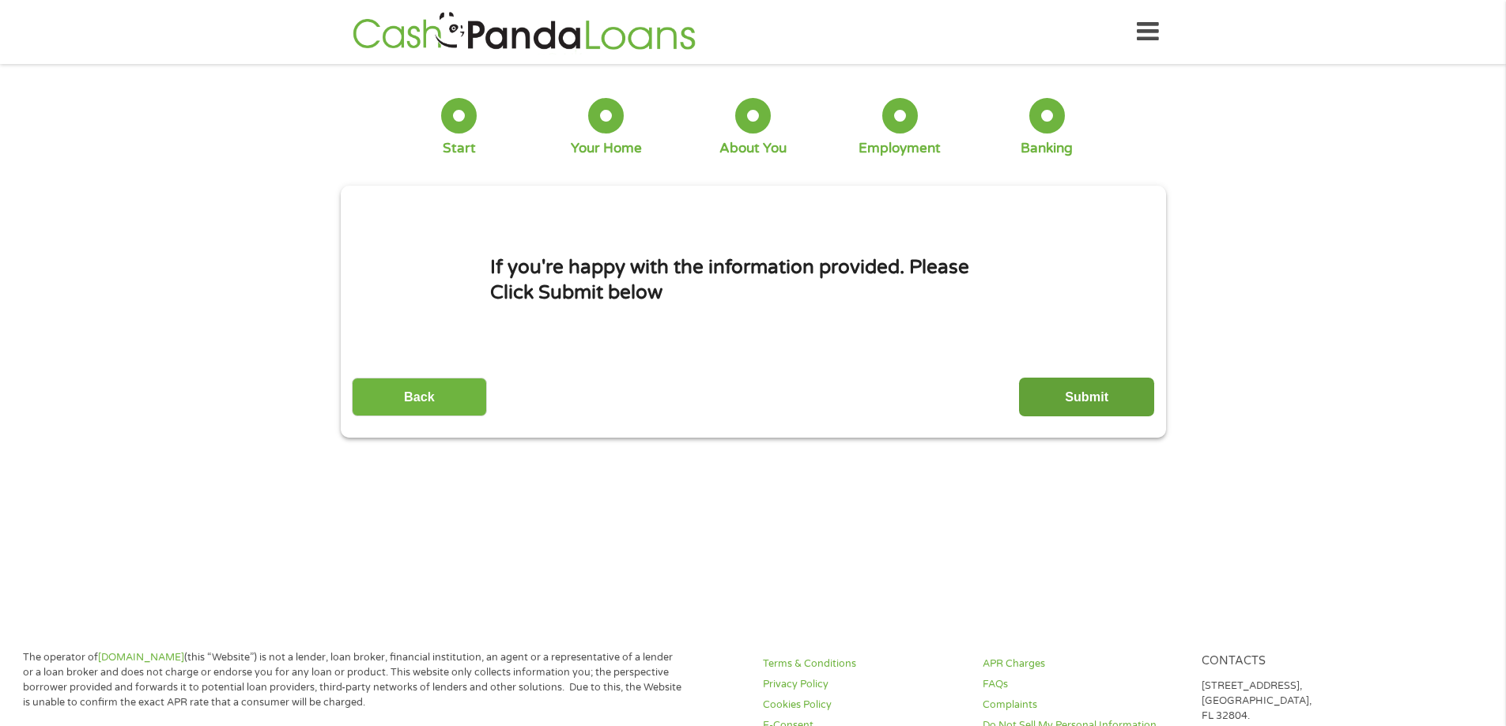
click at [1092, 392] on input "Submit" at bounding box center [1086, 397] width 135 height 39
